Goal: Transaction & Acquisition: Purchase product/service

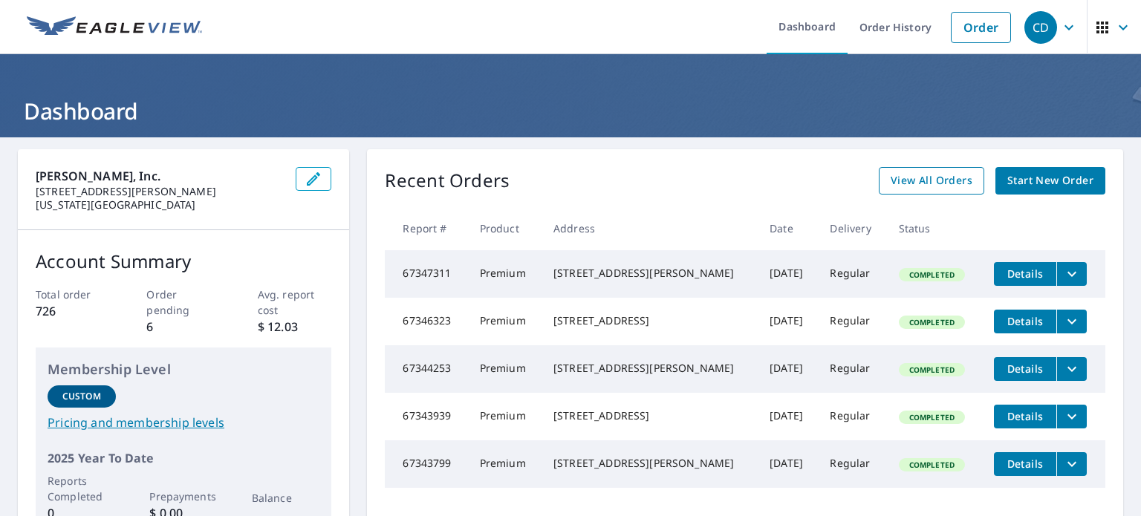
click at [950, 181] on span "View All Orders" at bounding box center [932, 181] width 82 height 19
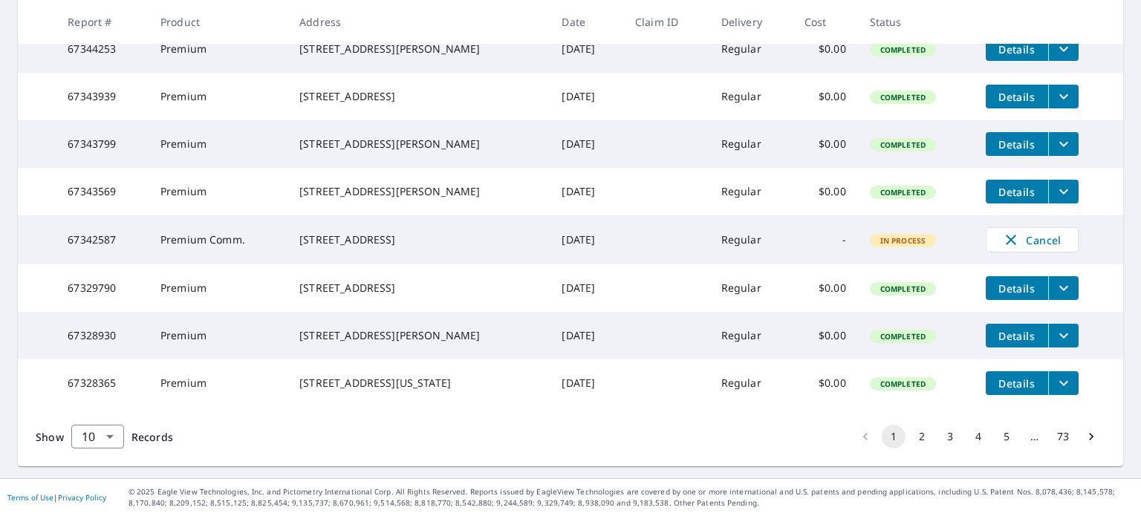
scroll to position [456, 0]
click at [923, 439] on button "2" at bounding box center [922, 437] width 24 height 24
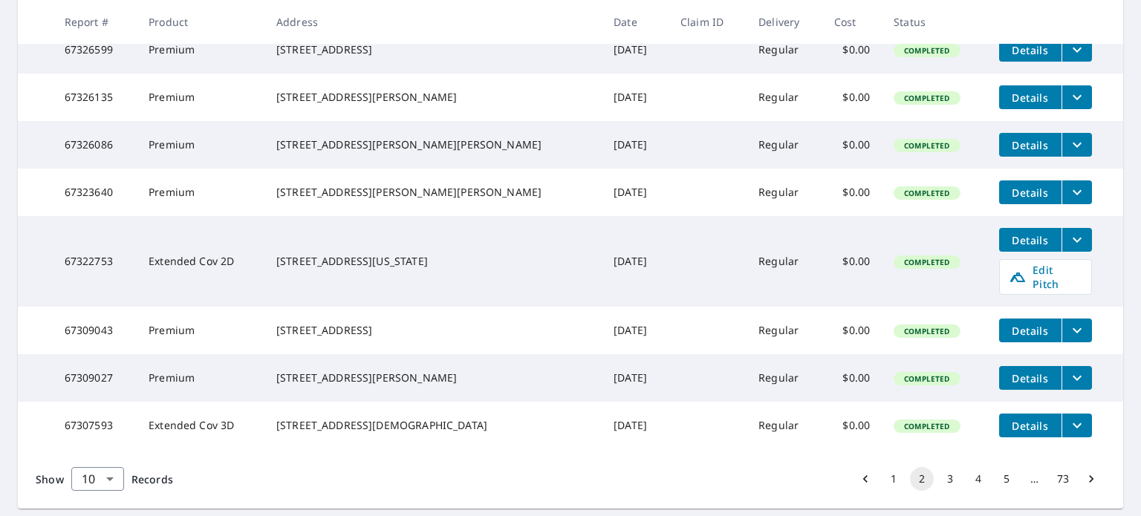
scroll to position [398, 0]
click at [415, 505] on div "Show 10 10 ​ Records 1 2 3 4 5 … 73" at bounding box center [571, 479] width 1106 height 59
click at [1069, 435] on icon "filesDropdownBtn-67307593" at bounding box center [1078, 426] width 18 height 18
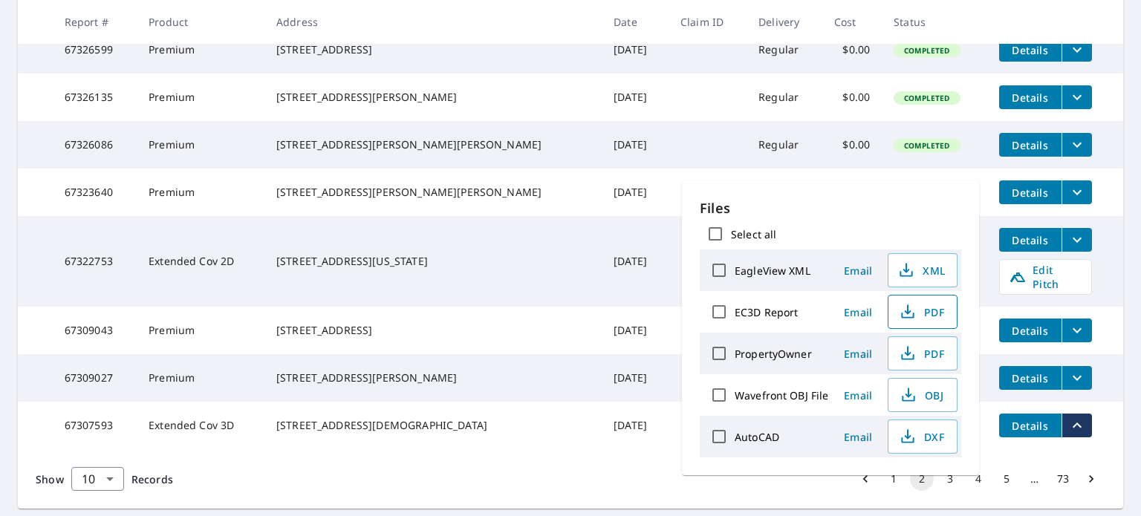
click at [907, 311] on icon "button" at bounding box center [907, 310] width 7 height 10
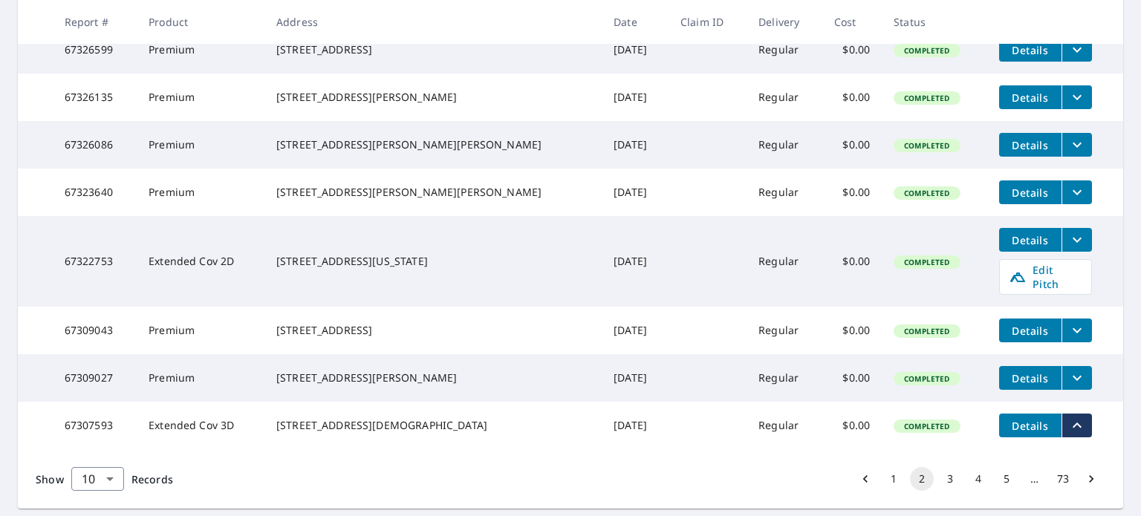
scroll to position [0, 0]
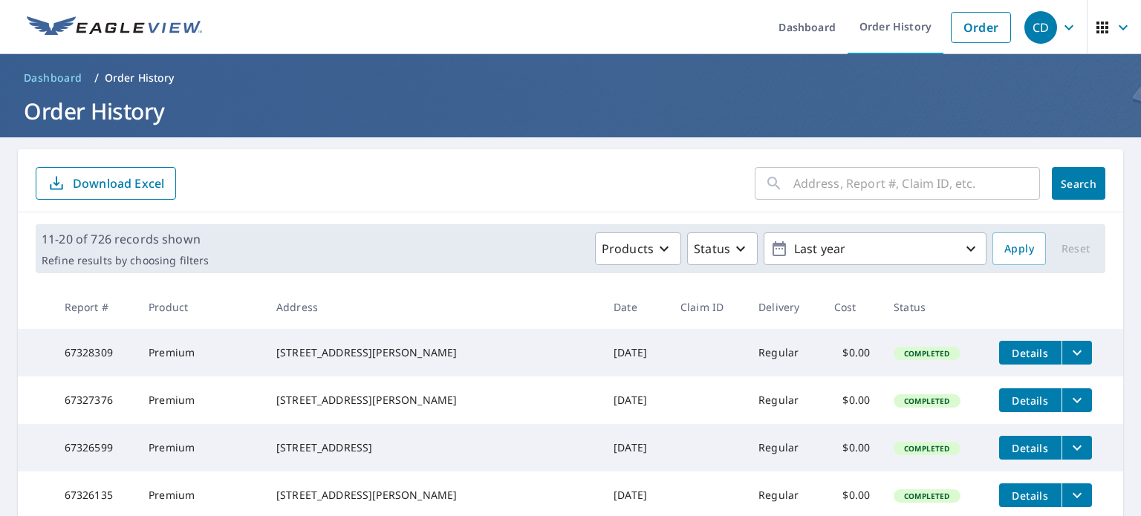
click at [789, 182] on div "​" at bounding box center [897, 183] width 285 height 33
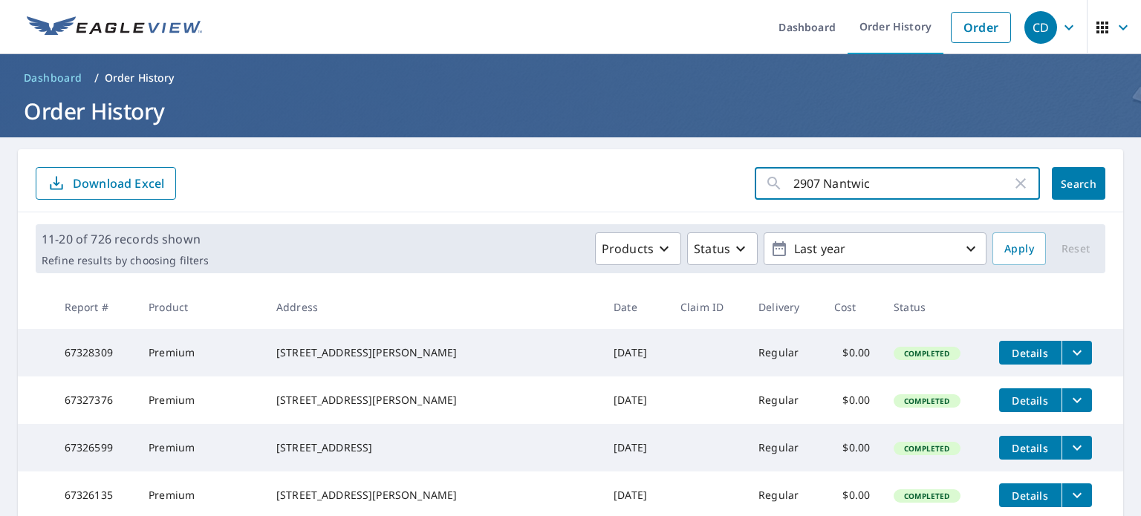
type input "2907 Nantwich"
click button "Search" at bounding box center [1079, 183] width 54 height 33
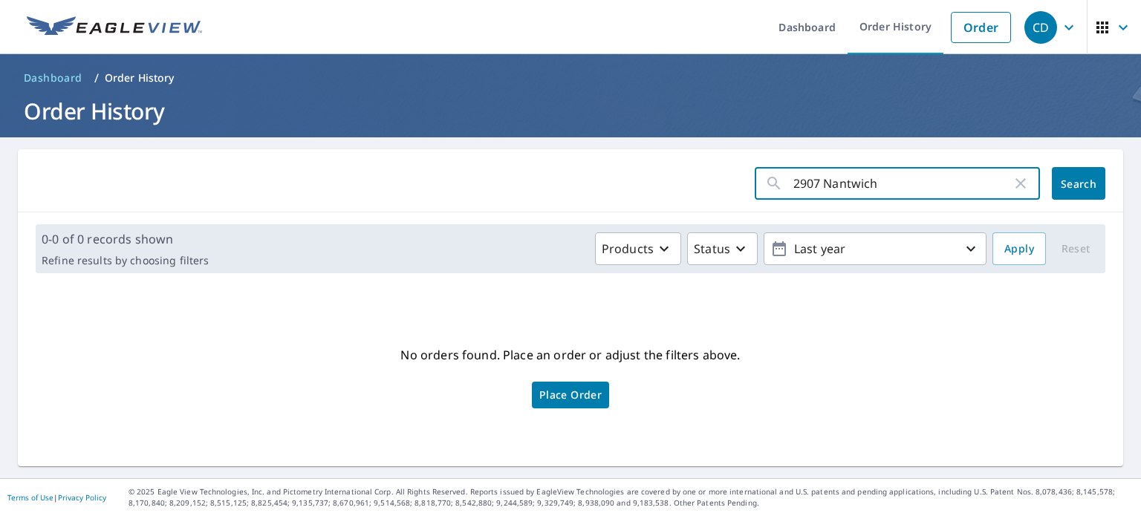
drag, startPoint x: 898, startPoint y: 187, endPoint x: 777, endPoint y: 202, distance: 121.4
click at [777, 202] on div "2907 Nantwich ​ Search" at bounding box center [571, 180] width 1106 height 63
click at [987, 25] on link "Order" at bounding box center [981, 27] width 60 height 31
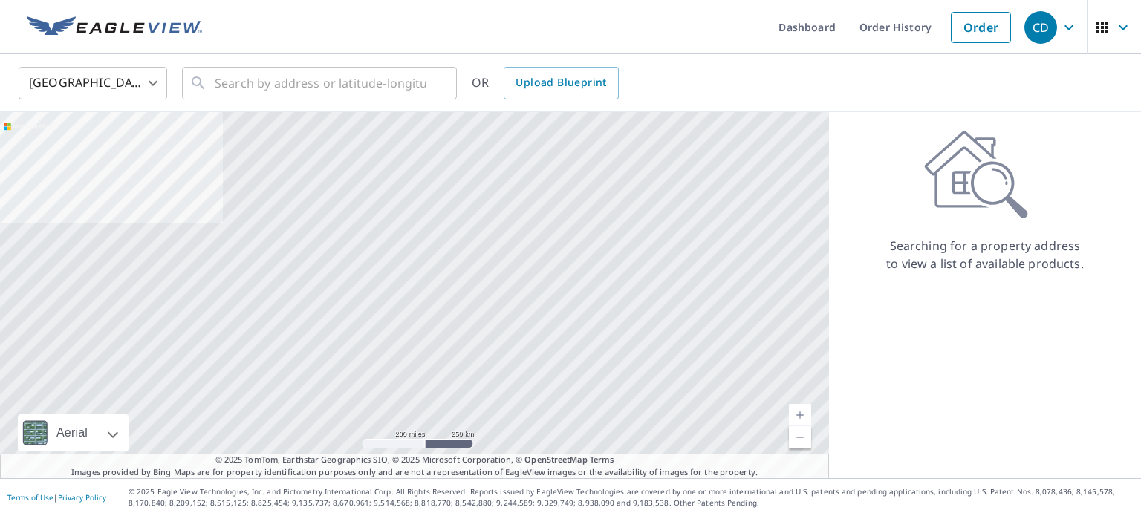
click at [371, 47] on ul "Dashboard Order History Order" at bounding box center [615, 27] width 808 height 54
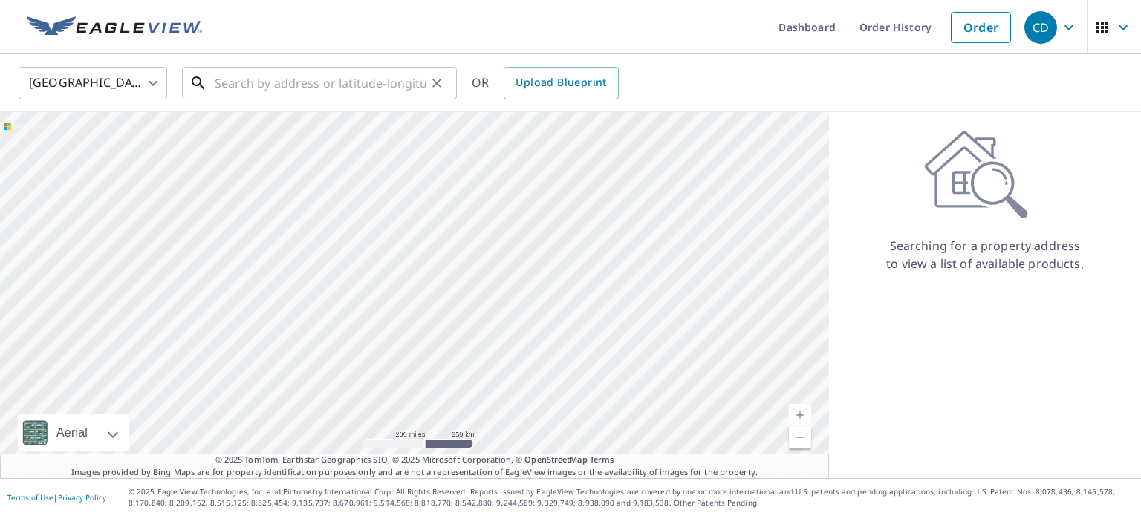
click at [366, 82] on input "text" at bounding box center [321, 83] width 212 height 42
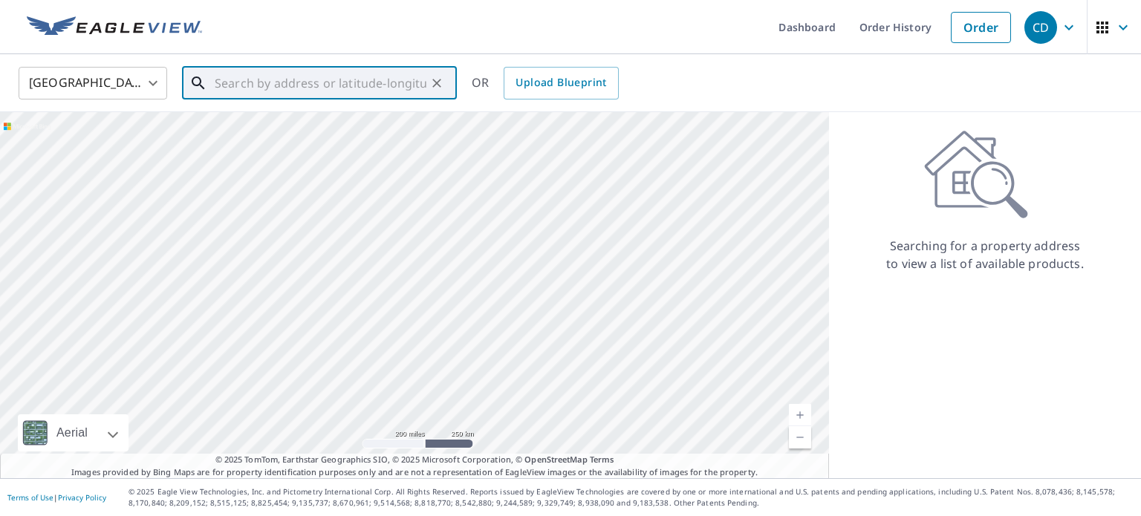
paste input "2907 Nantwich"
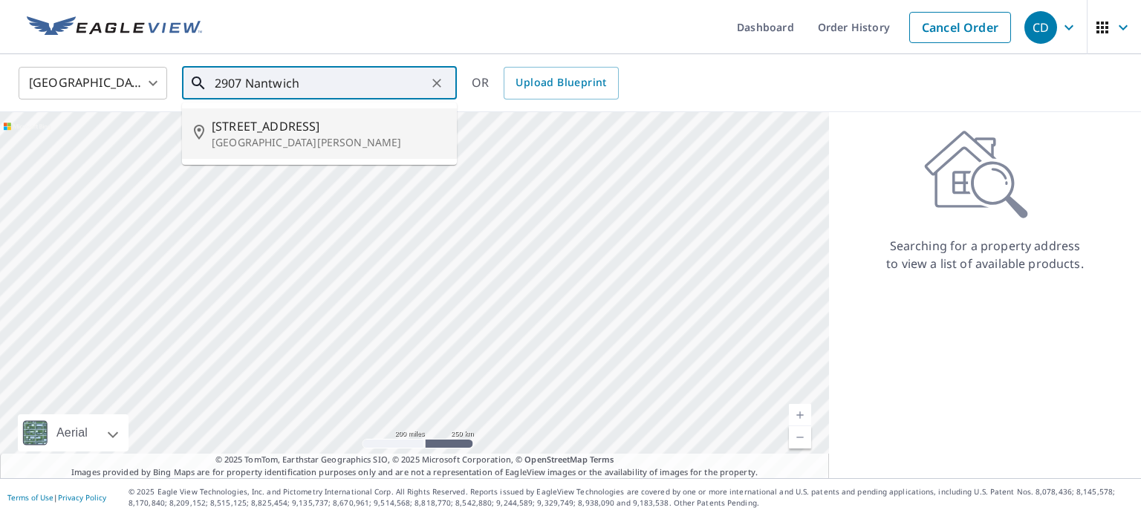
click at [350, 127] on span "[STREET_ADDRESS]" at bounding box center [328, 126] width 233 height 18
type input "[STREET_ADDRESS][PERSON_NAME]"
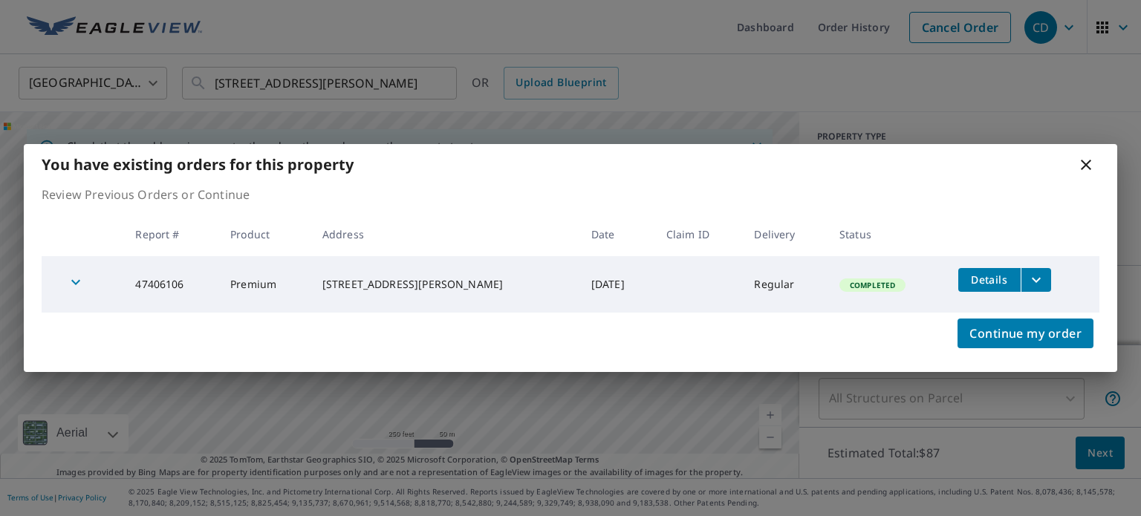
click at [1033, 278] on icon "filesDropdownBtn-47406106" at bounding box center [1036, 279] width 9 height 5
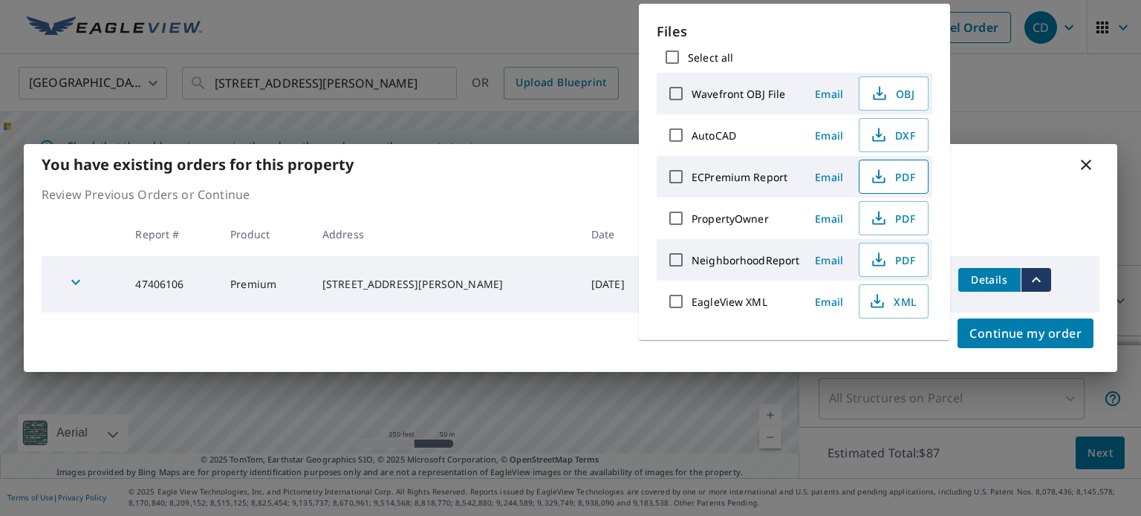
click at [875, 174] on icon "button" at bounding box center [879, 177] width 18 height 18
click at [1042, 100] on div "You have existing orders for this property Review Previous Orders or Continue R…" at bounding box center [570, 258] width 1141 height 516
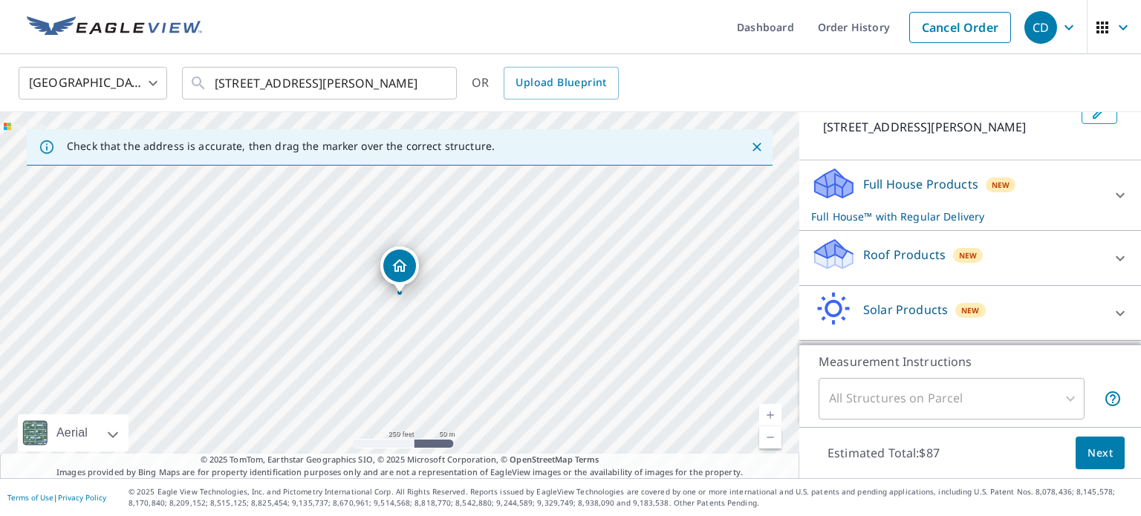
scroll to position [155, 0]
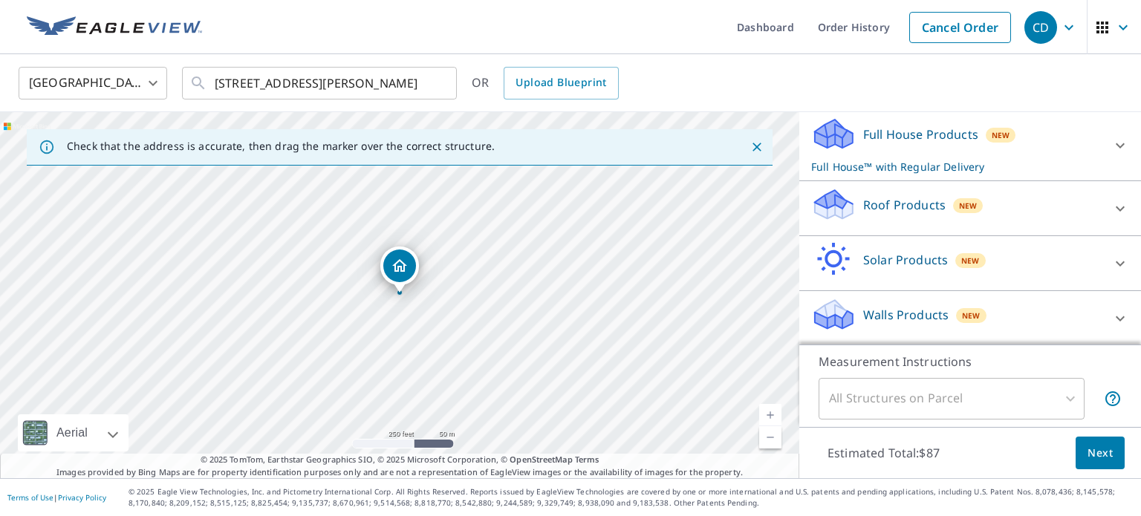
click at [1105, 315] on div at bounding box center [1121, 319] width 36 height 36
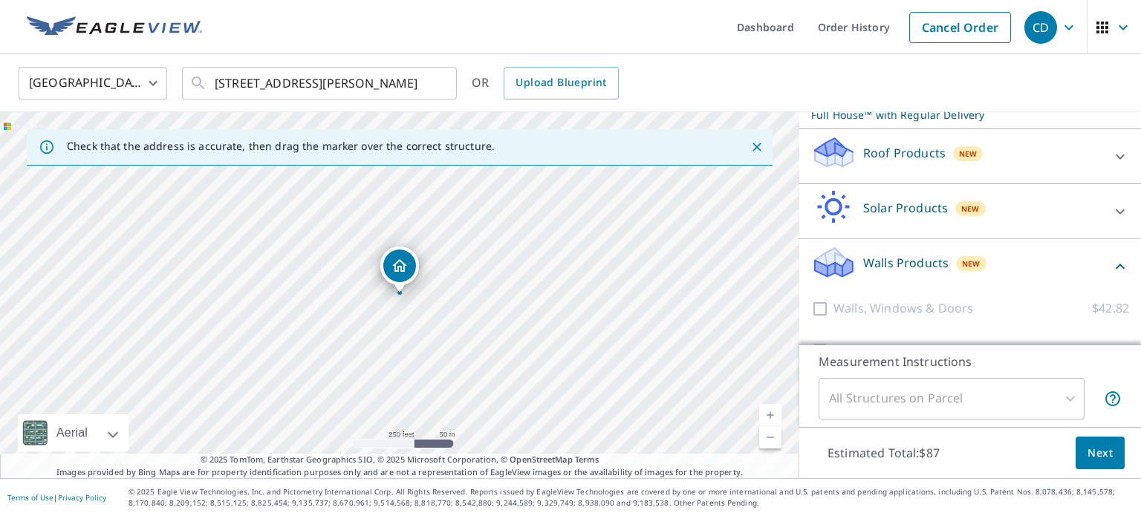
scroll to position [239, 0]
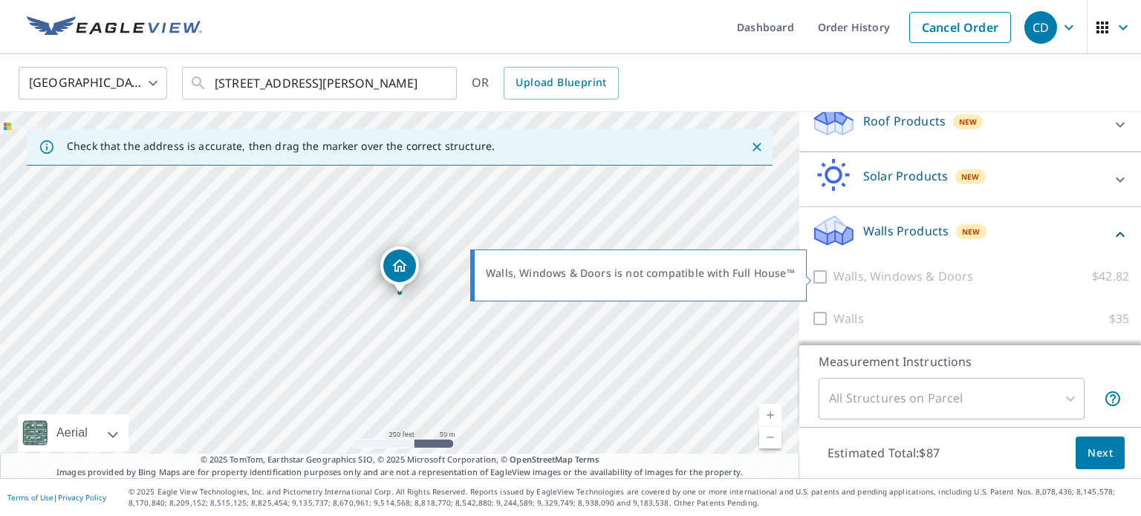
click at [824, 274] on div at bounding box center [822, 277] width 22 height 19
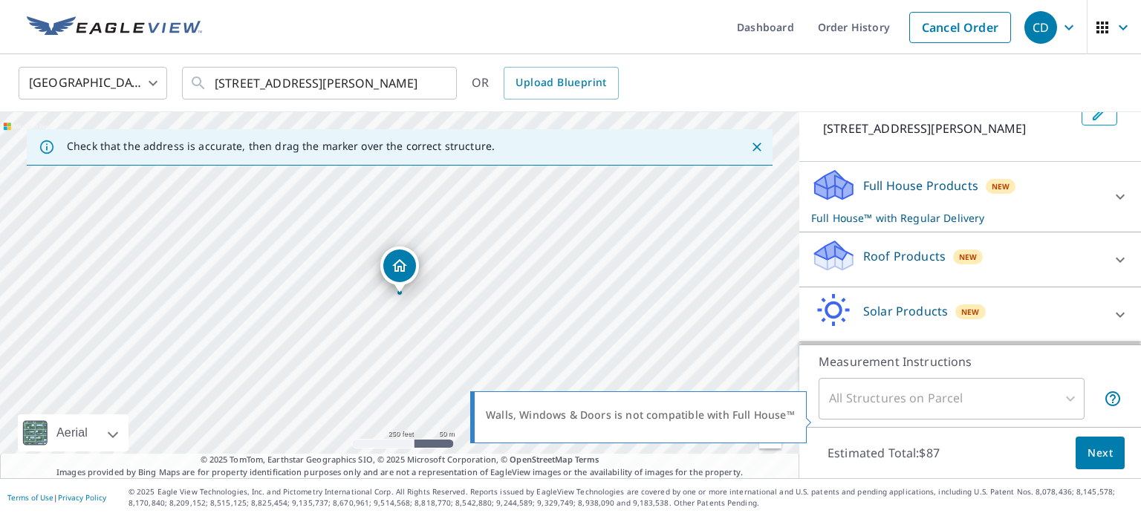
scroll to position [119, 0]
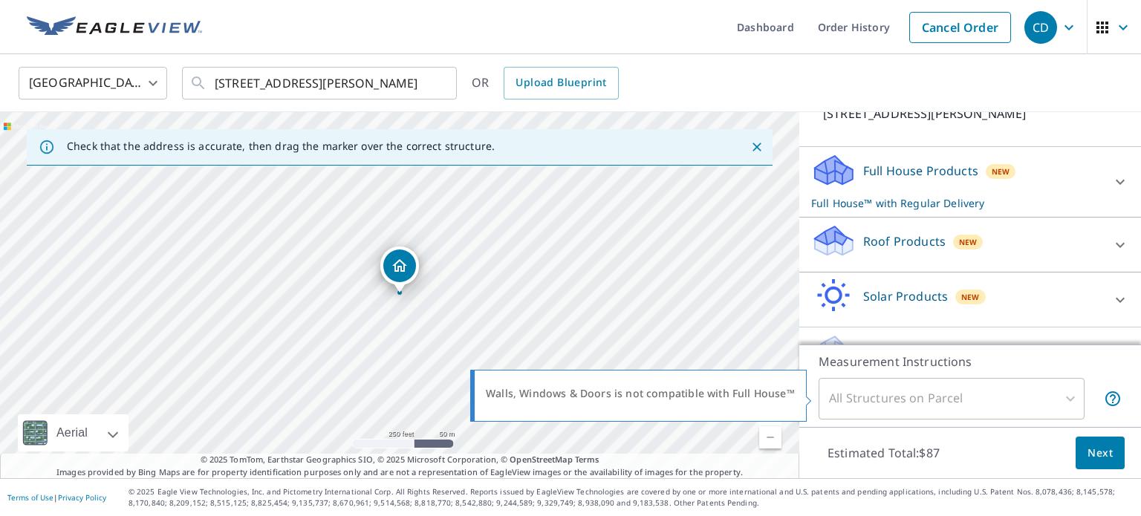
click at [1115, 180] on icon at bounding box center [1121, 182] width 18 height 18
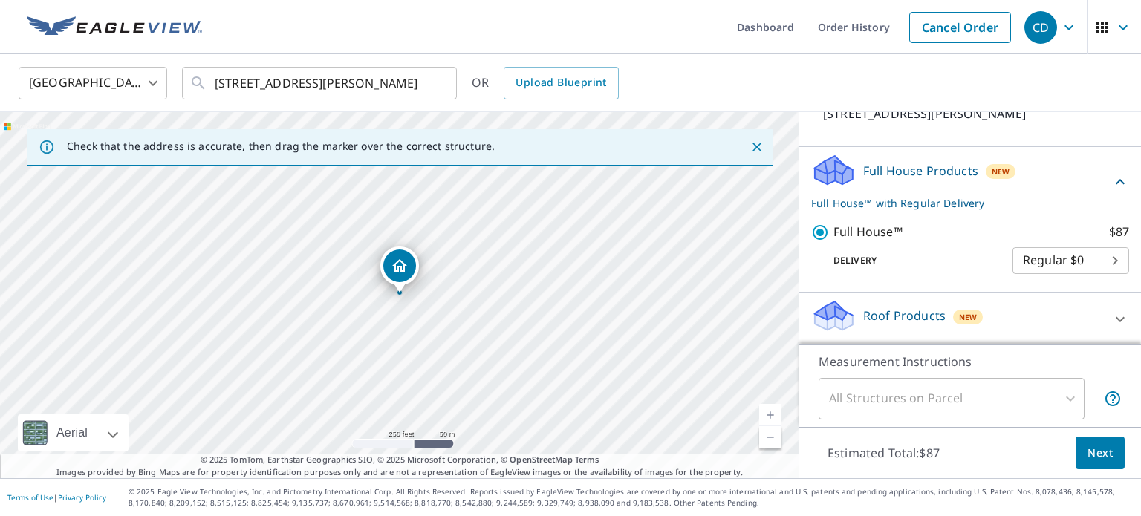
click at [832, 237] on input "Full House™ $87" at bounding box center [822, 233] width 22 height 18
checkbox input "false"
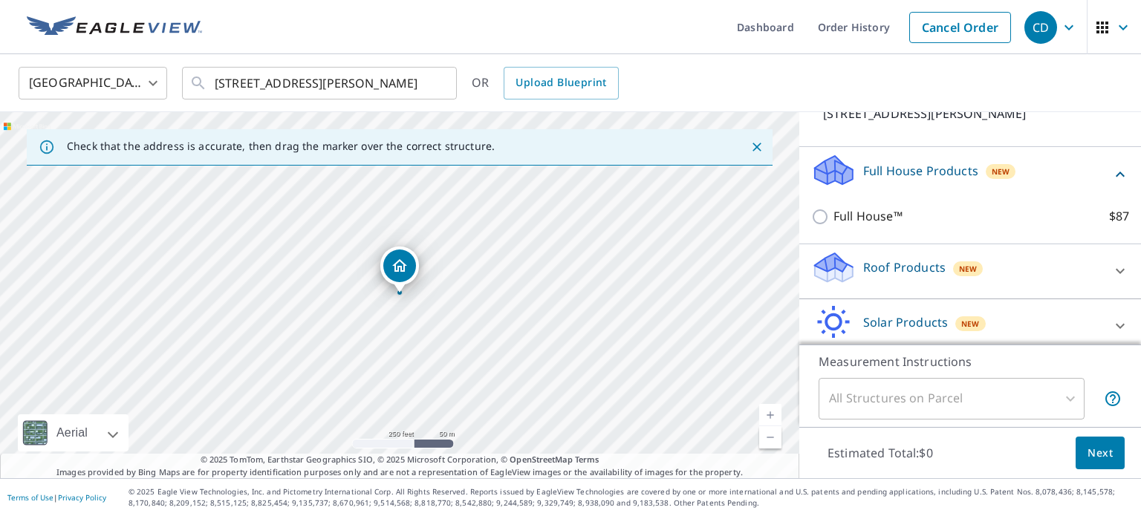
click at [1023, 306] on div "Solar Products New" at bounding box center [956, 326] width 291 height 42
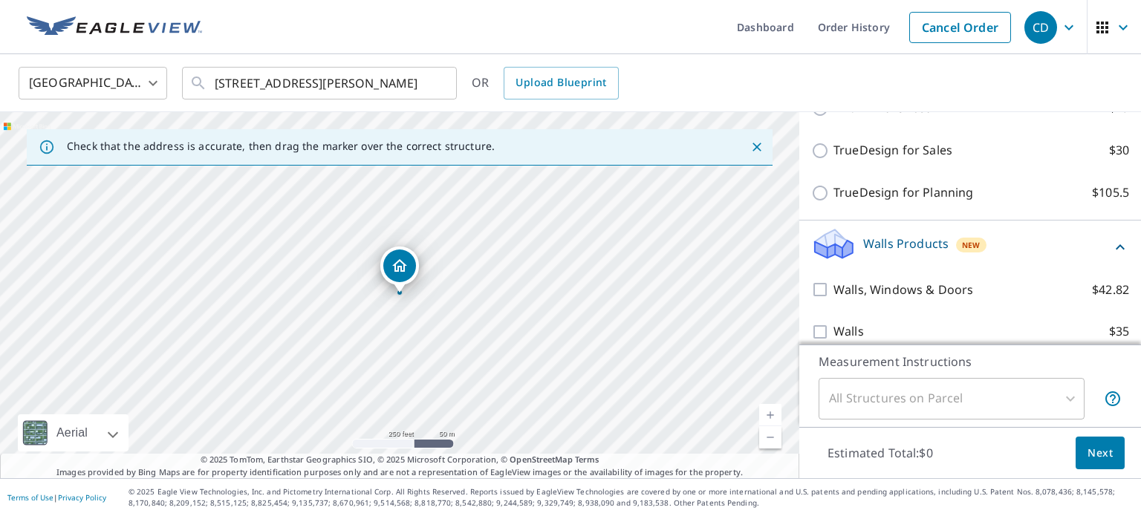
scroll to position [434, 0]
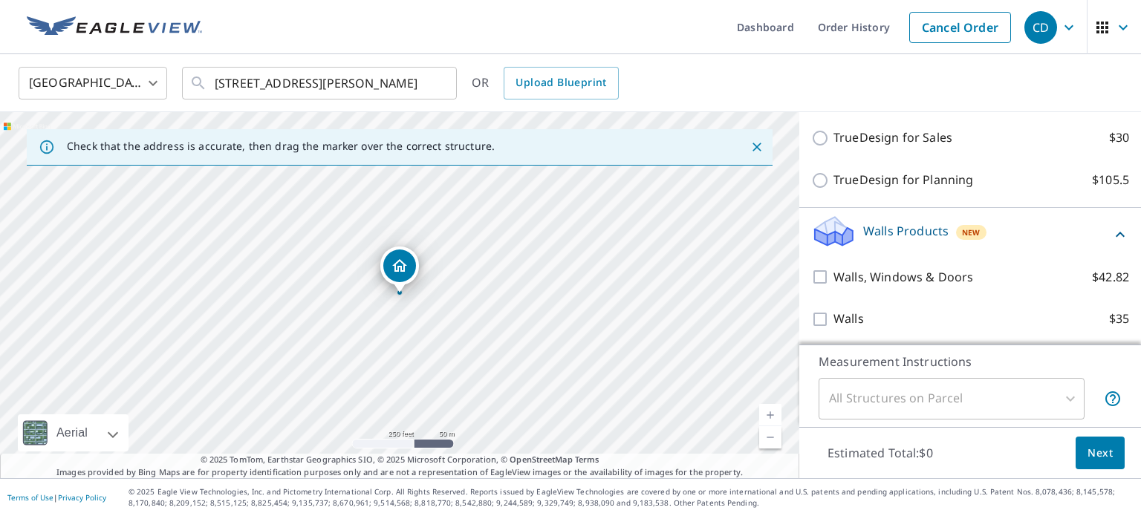
click at [816, 273] on input "Walls, Windows & Doors $42.82" at bounding box center [822, 277] width 22 height 18
checkbox input "true"
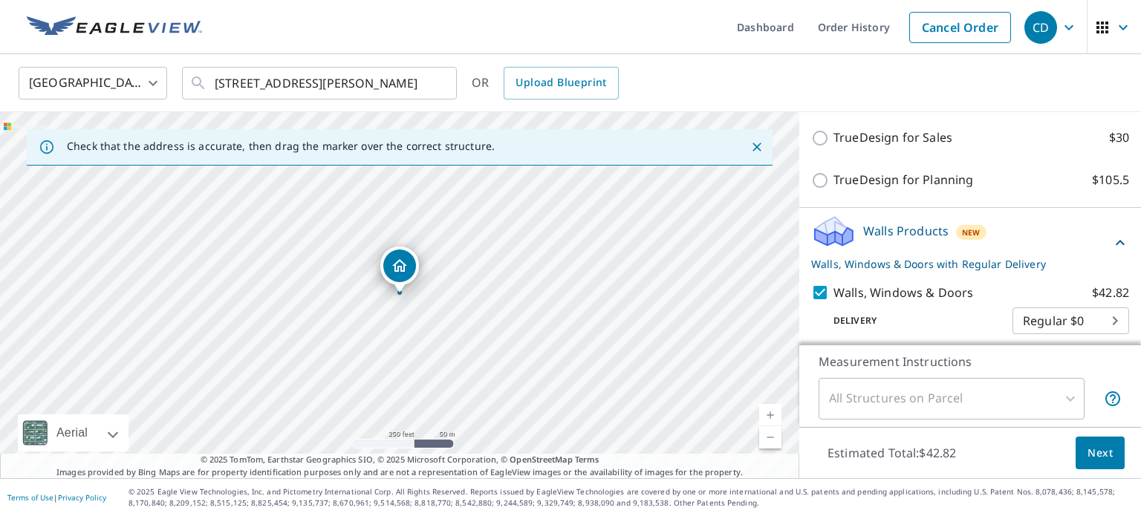
click at [1093, 461] on span "Next" at bounding box center [1100, 453] width 25 height 19
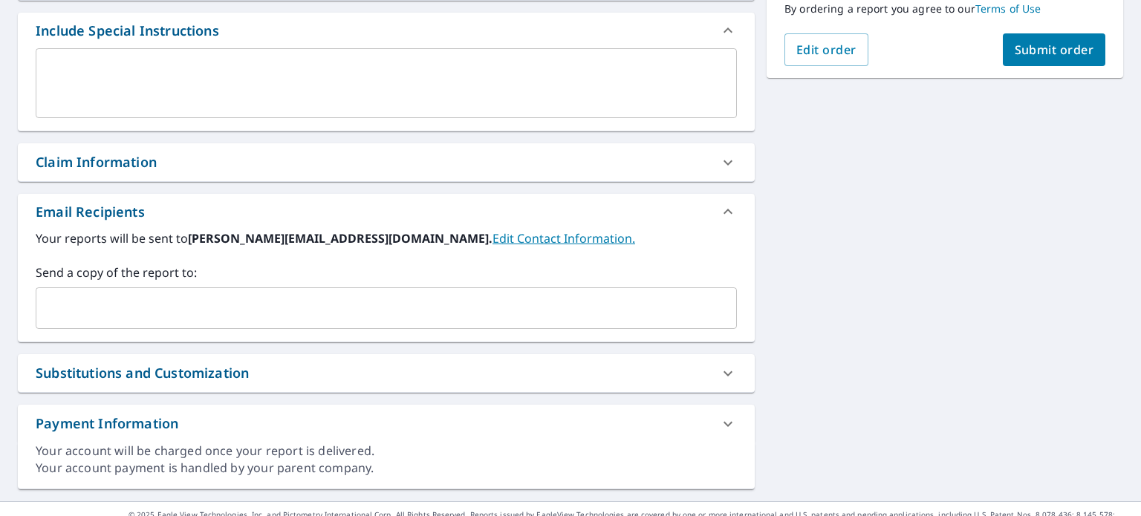
scroll to position [418, 0]
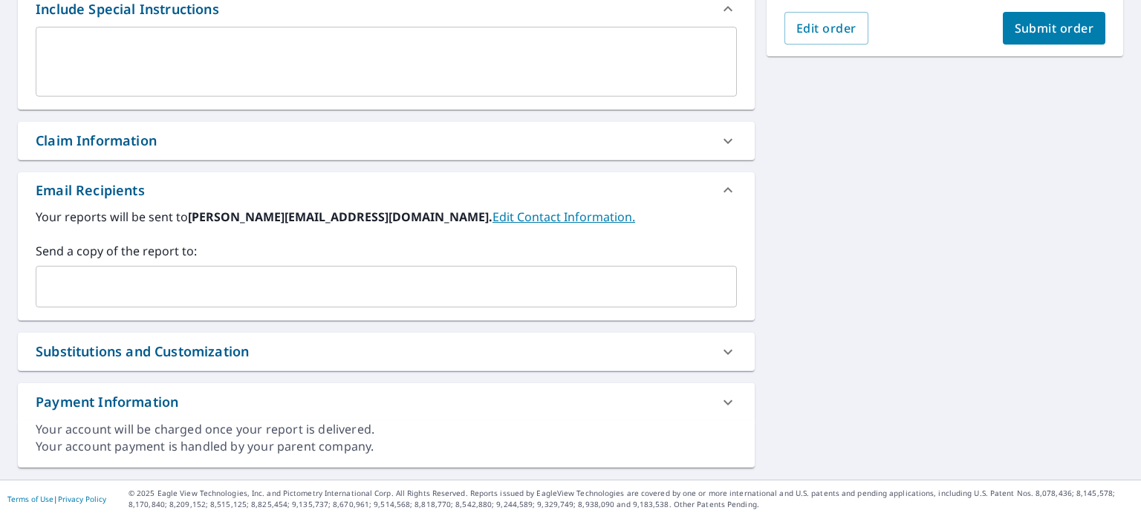
click at [320, 288] on input "text" at bounding box center [375, 287] width 666 height 28
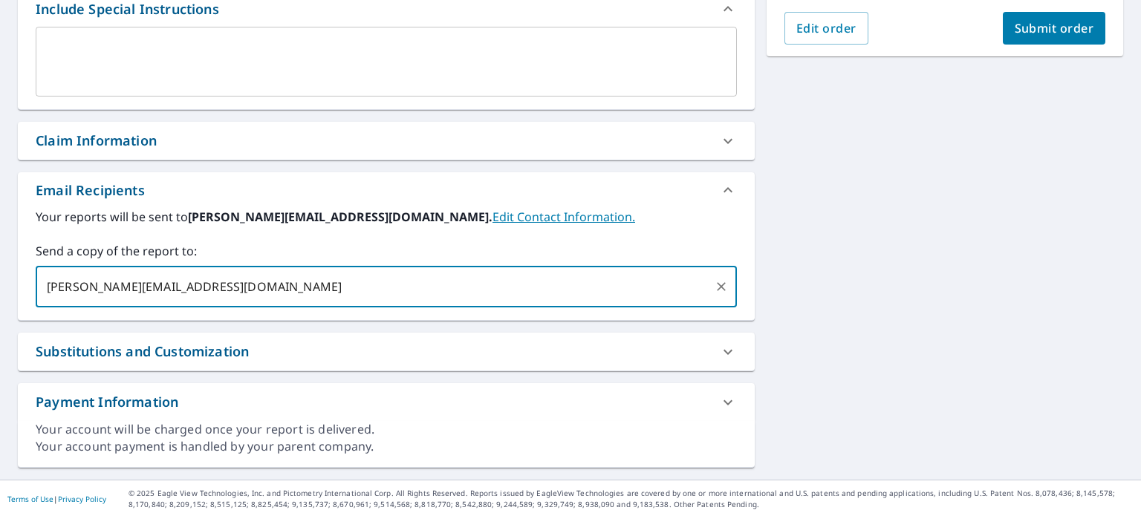
type input "[PERSON_NAME][EMAIL_ADDRESS][DOMAIN_NAME]"
click at [1062, 37] on button "Submit order" at bounding box center [1054, 28] width 103 height 33
checkbox input "true"
